Goal: Share content: Share content

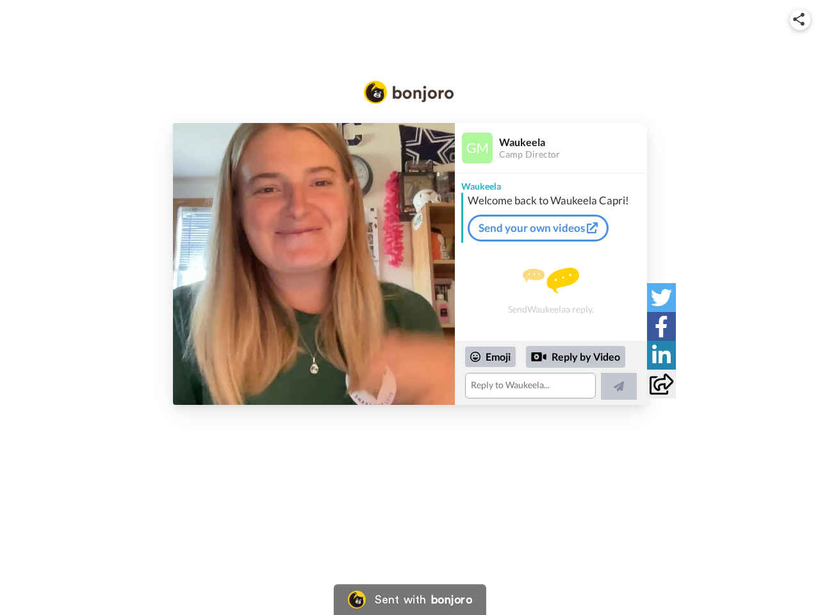
click at [800, 19] on img at bounding box center [799, 19] width 12 height 13
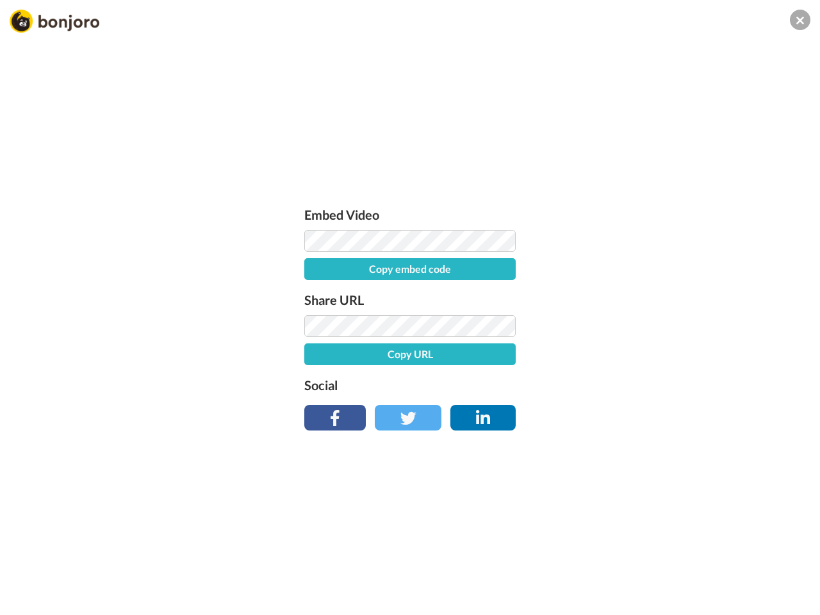
click at [314, 264] on button "Copy embed code" at bounding box center [409, 269] width 211 height 22
click at [551, 373] on div "Embed Video Embed code copied! Share URL Copy URL Social" at bounding box center [410, 376] width 820 height 615
click at [490, 357] on button "Copy URL" at bounding box center [409, 354] width 211 height 22
click at [576, 357] on div "Embed Video Embed code copied! Share URL URL copied! Social" at bounding box center [410, 376] width 820 height 615
click at [619, 386] on div "Embed Video Embed code copied! Share URL URL copied! Social" at bounding box center [410, 376] width 820 height 615
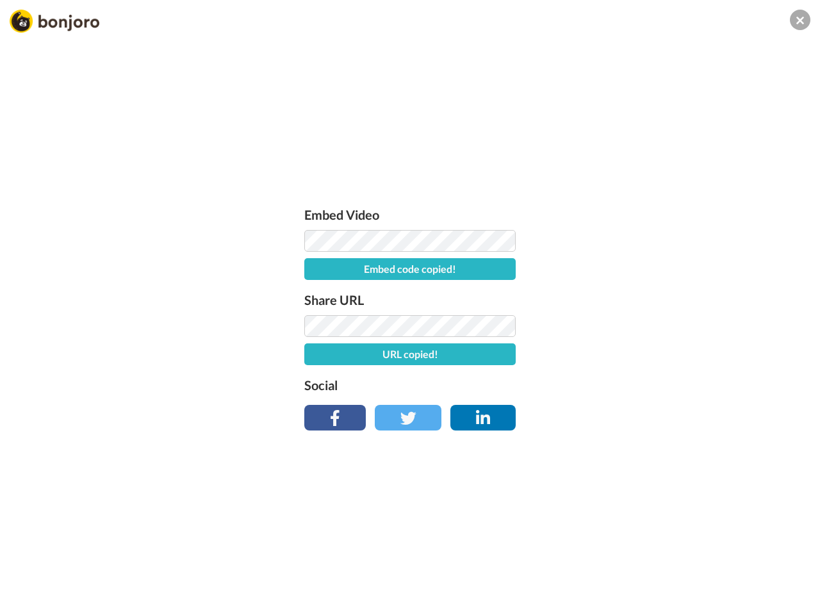
click at [661, 297] on div "Embed Video Embed code copied! Share URL URL copied! Social" at bounding box center [410, 376] width 820 height 615
click at [661, 326] on div "Embed Video Embed code copied! Share URL URL copied! Social" at bounding box center [410, 376] width 820 height 615
click at [661, 355] on div "Embed Video Embed code copied! Share URL URL copied! Social" at bounding box center [410, 376] width 820 height 615
click at [661, 384] on div "Embed Video Embed code copied! Share URL URL copied! Social" at bounding box center [410, 376] width 820 height 615
